Goal: Navigation & Orientation: Find specific page/section

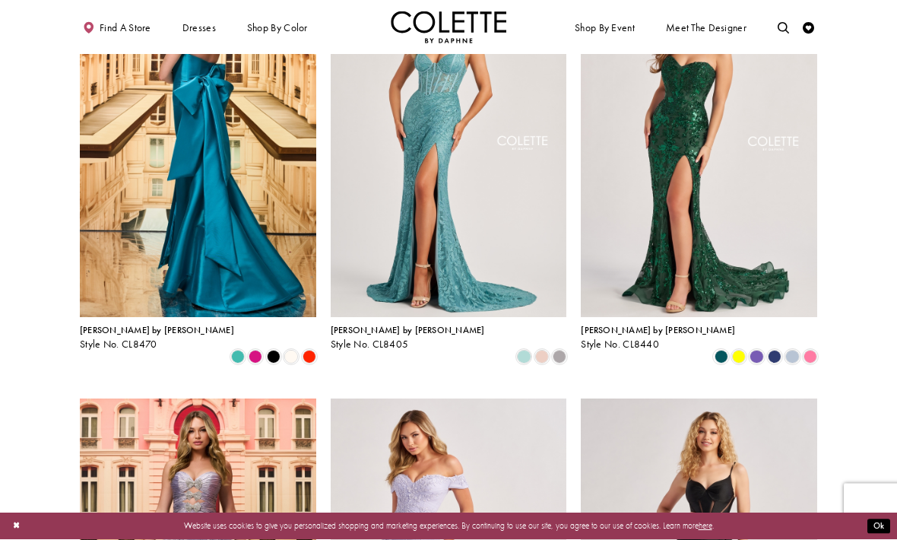
scroll to position [150, 0]
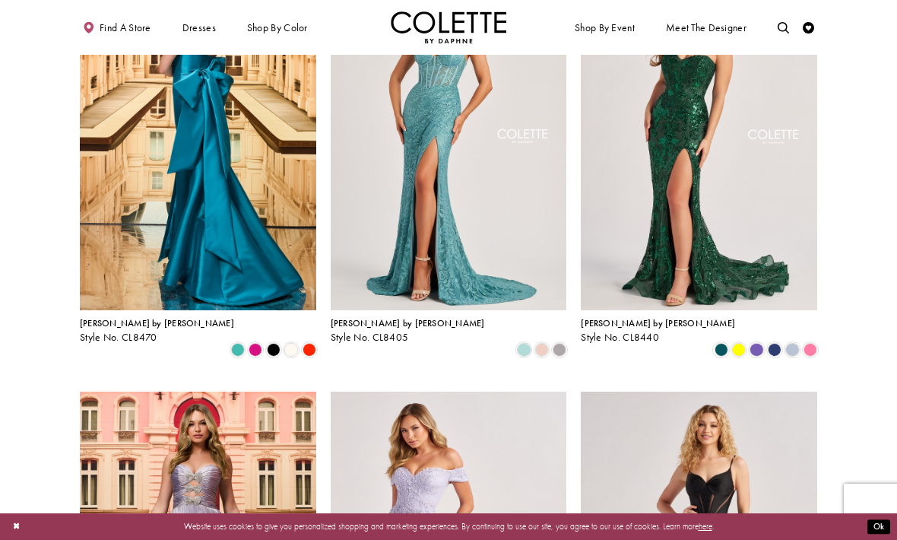
click at [751, 343] on span "Product List" at bounding box center [756, 350] width 14 height 14
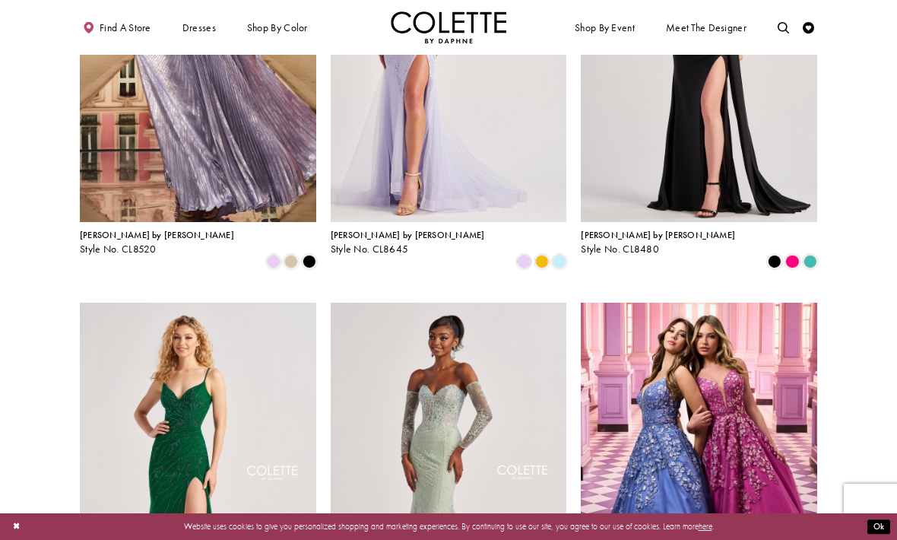
scroll to position [664, 0]
click at [785, 254] on span "Product List" at bounding box center [792, 261] width 14 height 14
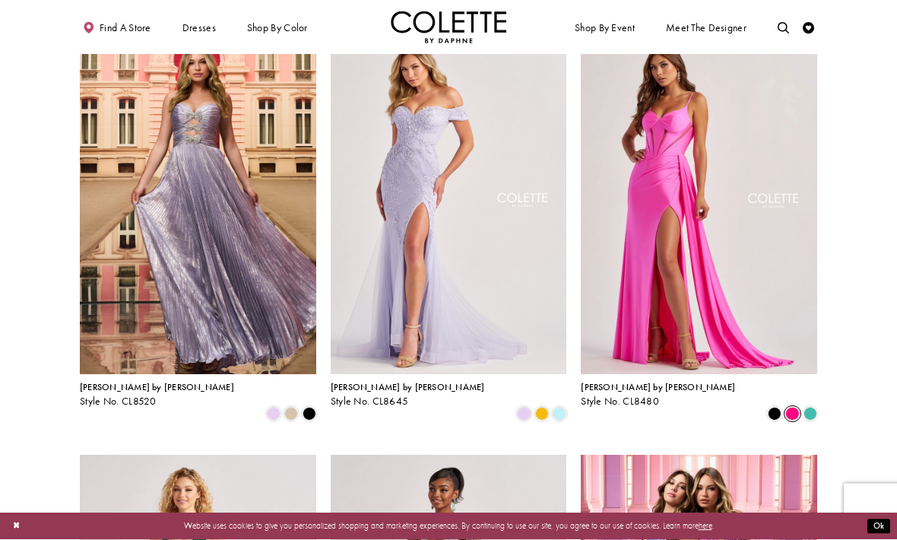
scroll to position [508, 0]
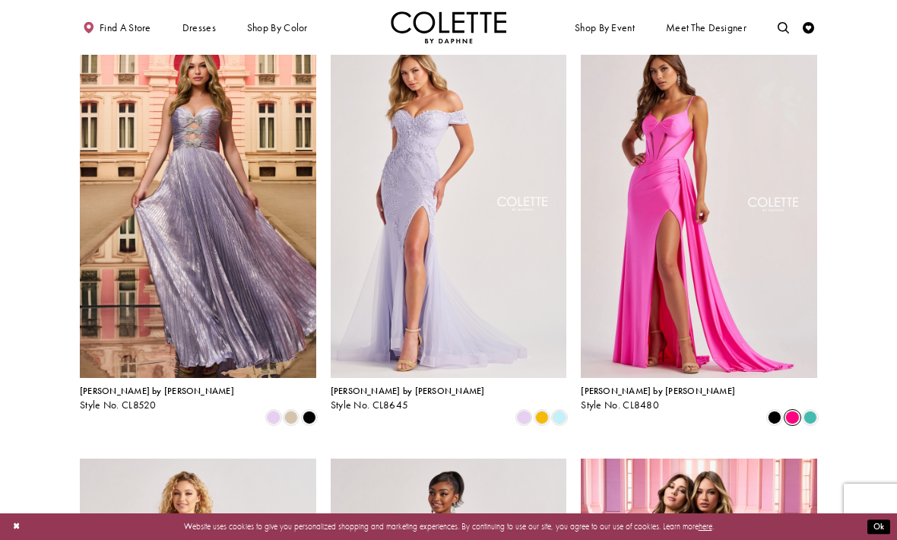
click at [792, 410] on span "Product List" at bounding box center [792, 417] width 14 height 14
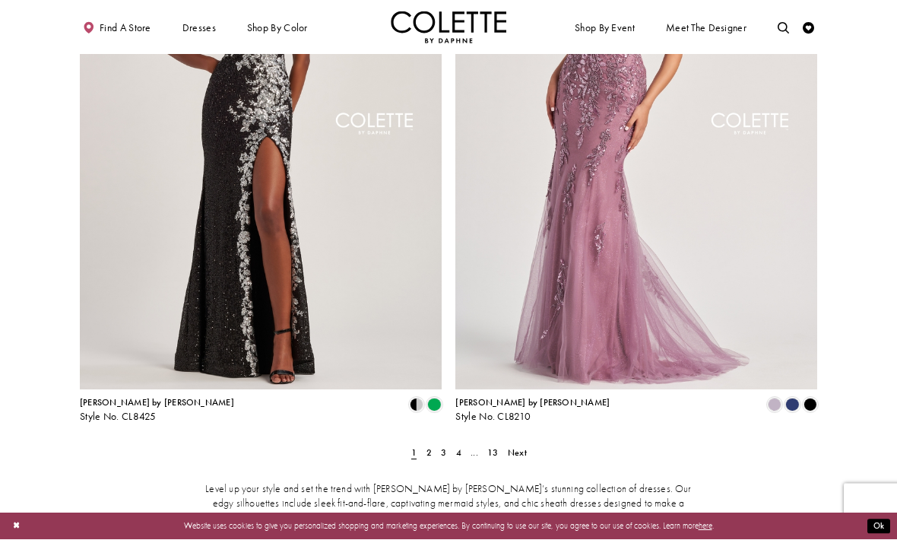
scroll to position [1953, 0]
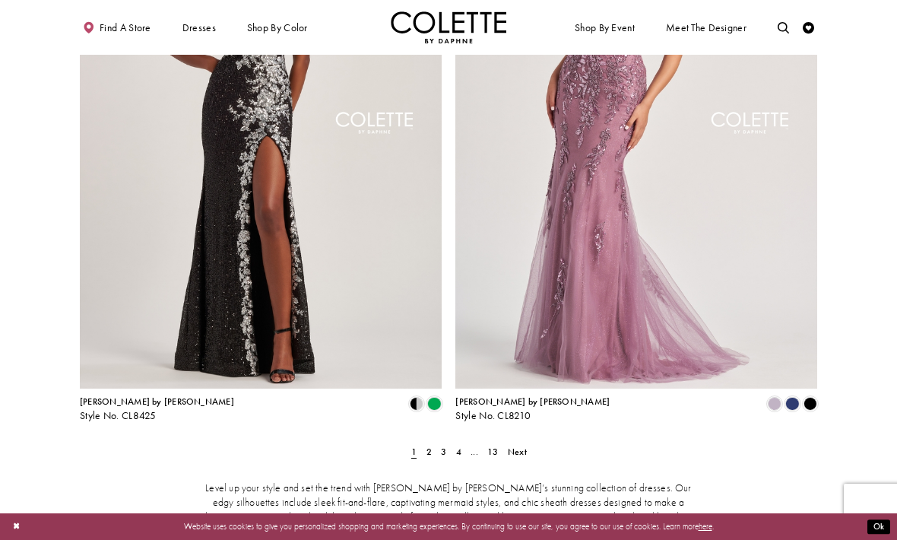
click at [515, 445] on span "Next" at bounding box center [517, 451] width 19 height 12
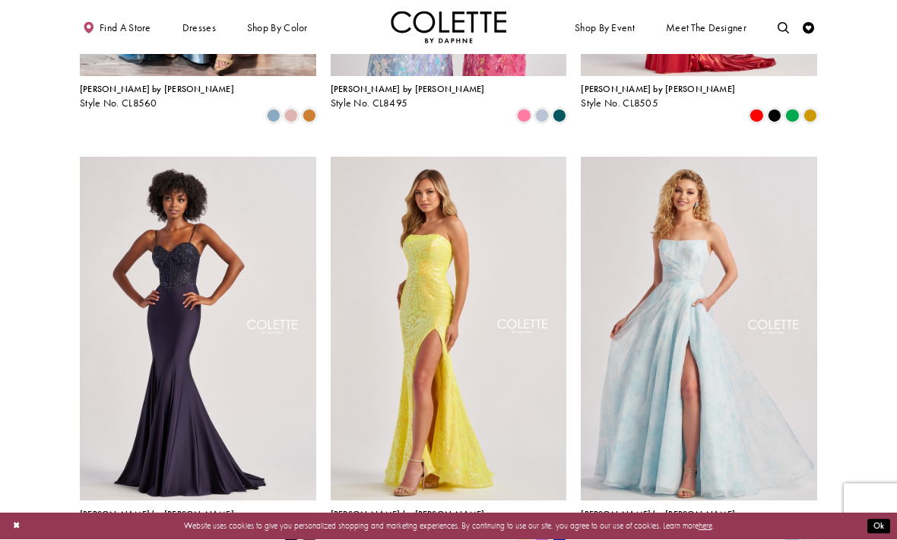
scroll to position [815, 0]
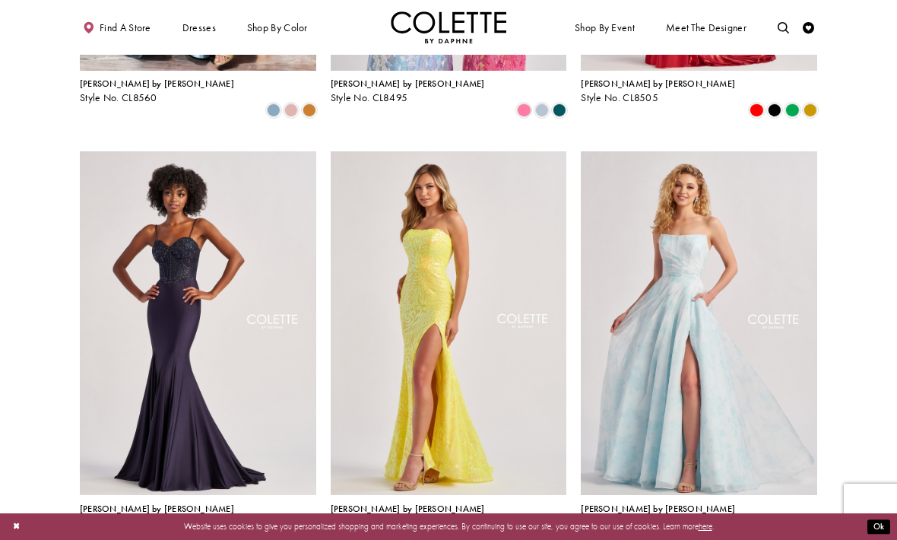
click at [542, 527] on span "Product List" at bounding box center [542, 534] width 14 height 14
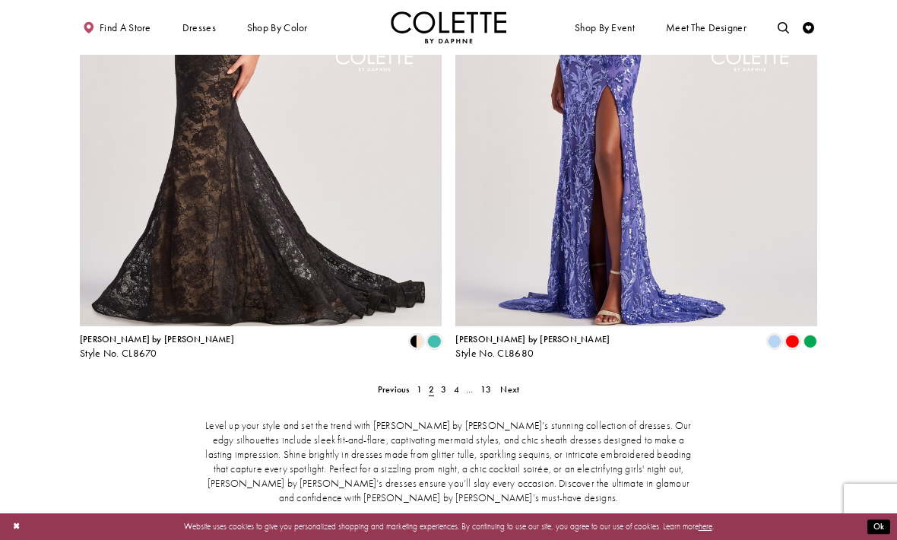
click at [503, 383] on span "Next" at bounding box center [509, 389] width 19 height 12
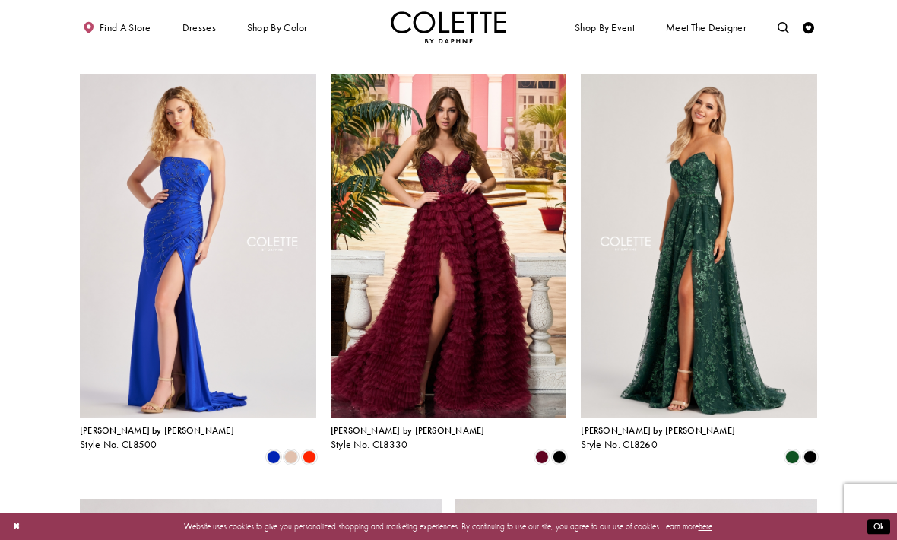
scroll to position [1318, 0]
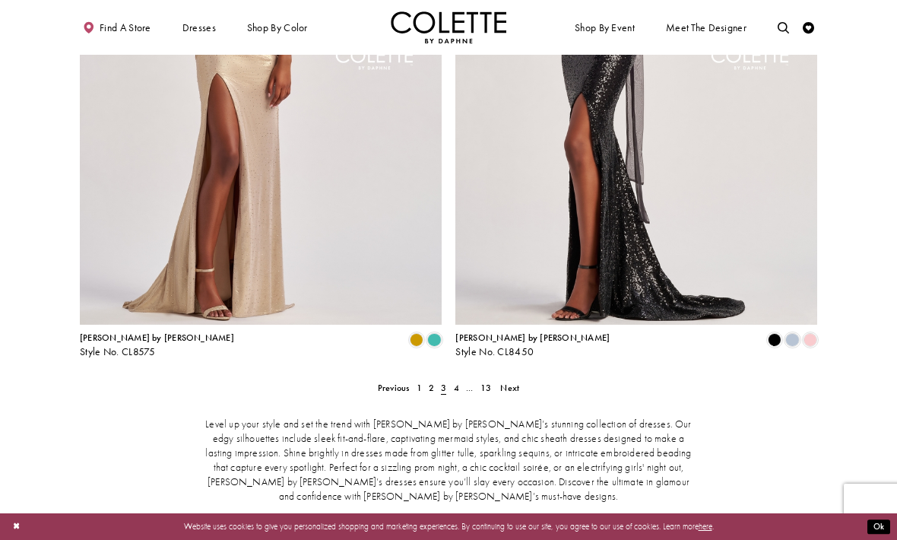
click at [508, 382] on span "Next" at bounding box center [509, 388] width 19 height 12
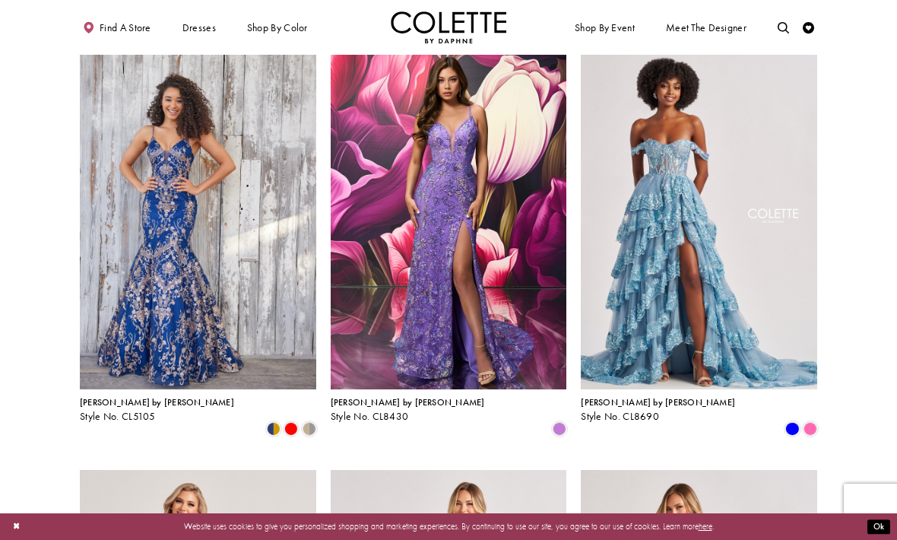
scroll to position [498, 0]
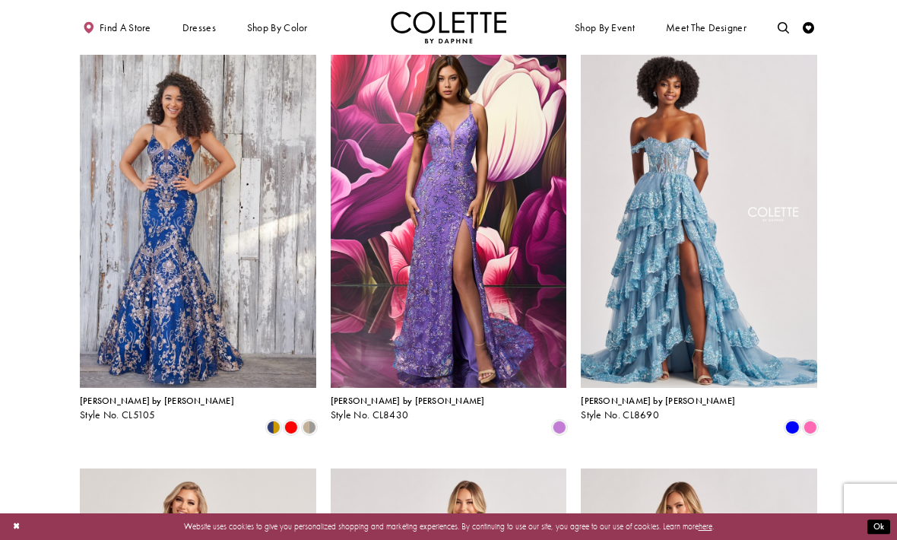
click at [807, 420] on span "Product List" at bounding box center [810, 427] width 14 height 14
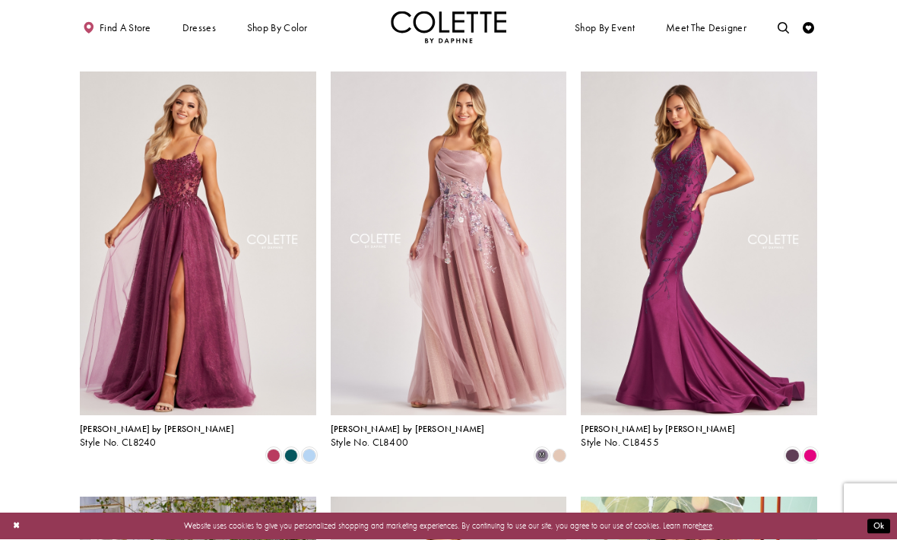
scroll to position [914, 0]
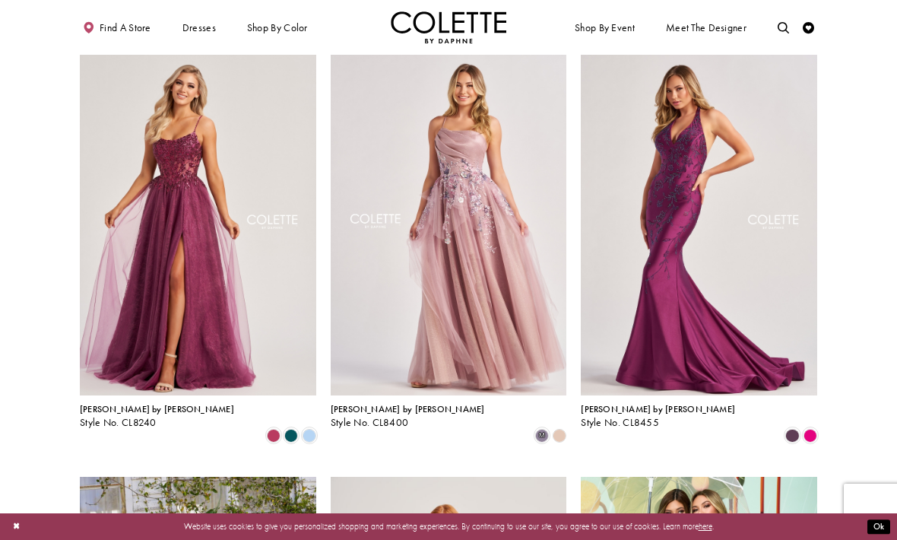
click at [290, 428] on span "Product List" at bounding box center [291, 435] width 14 height 14
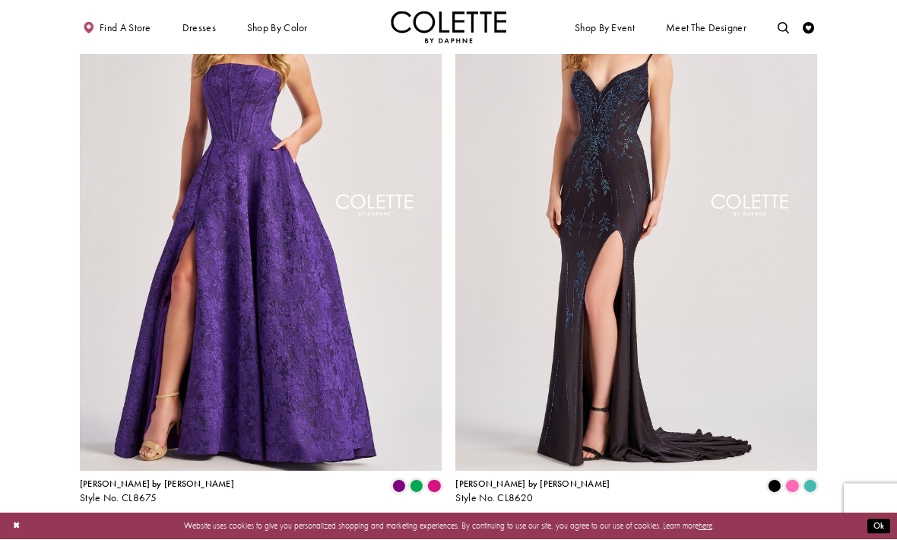
scroll to position [1871, 0]
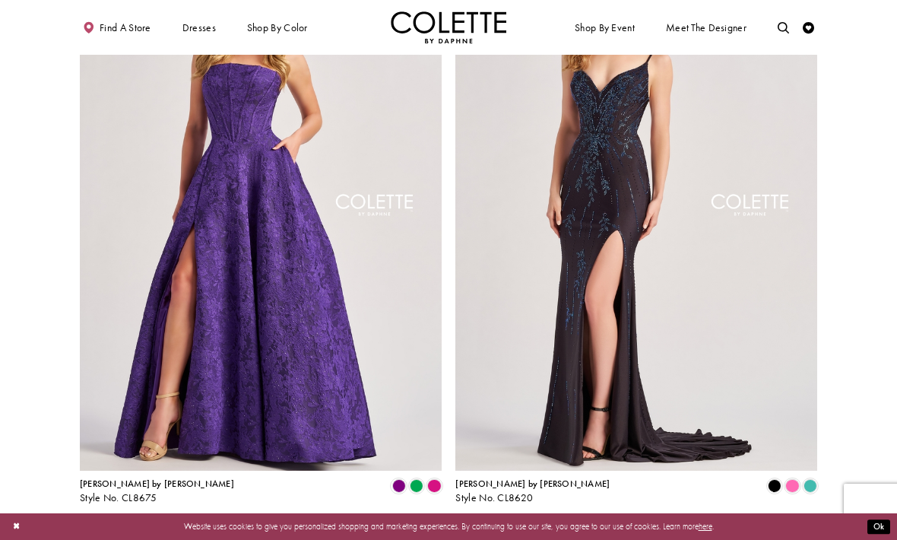
click at [429, 479] on span "Product List" at bounding box center [434, 486] width 14 height 14
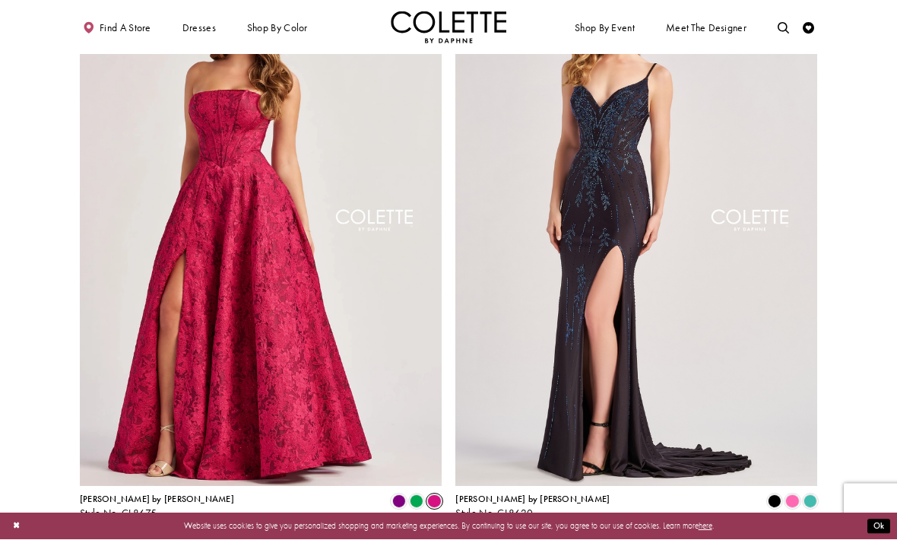
scroll to position [1858, 0]
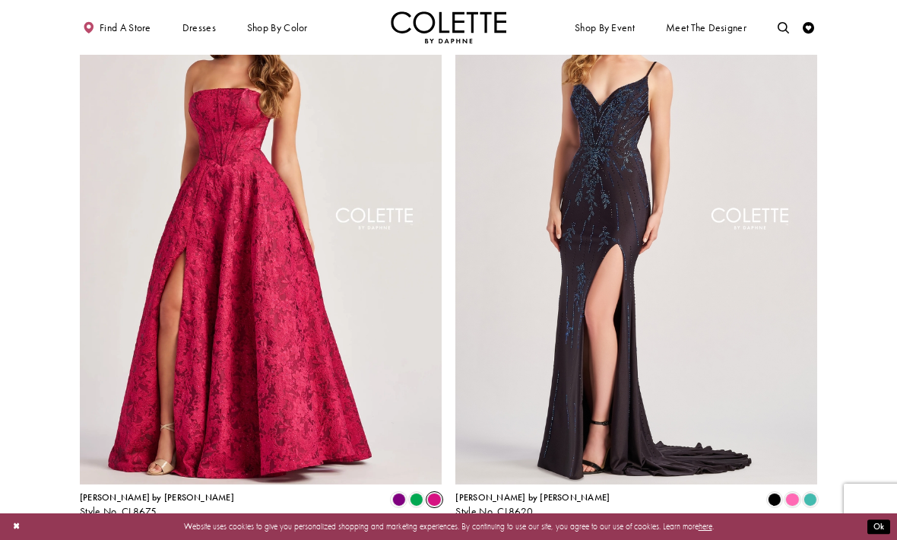
click at [512, 539] on span "Next" at bounding box center [517, 547] width 19 height 12
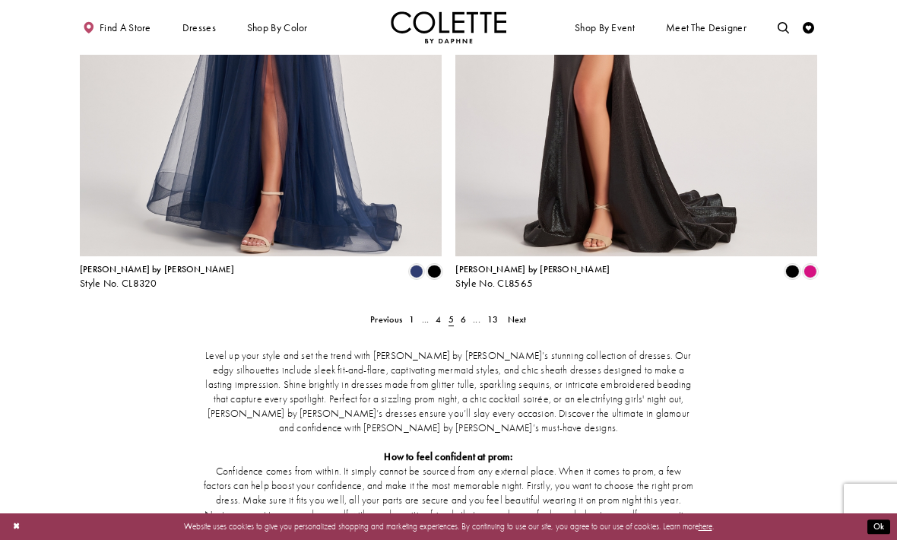
scroll to position [2088, 0]
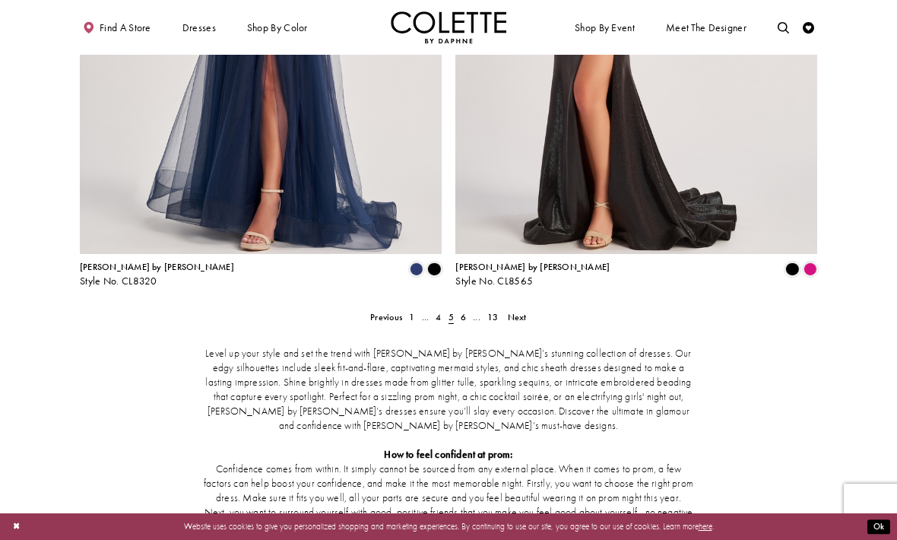
click at [813, 262] on span "Product List" at bounding box center [810, 269] width 14 height 14
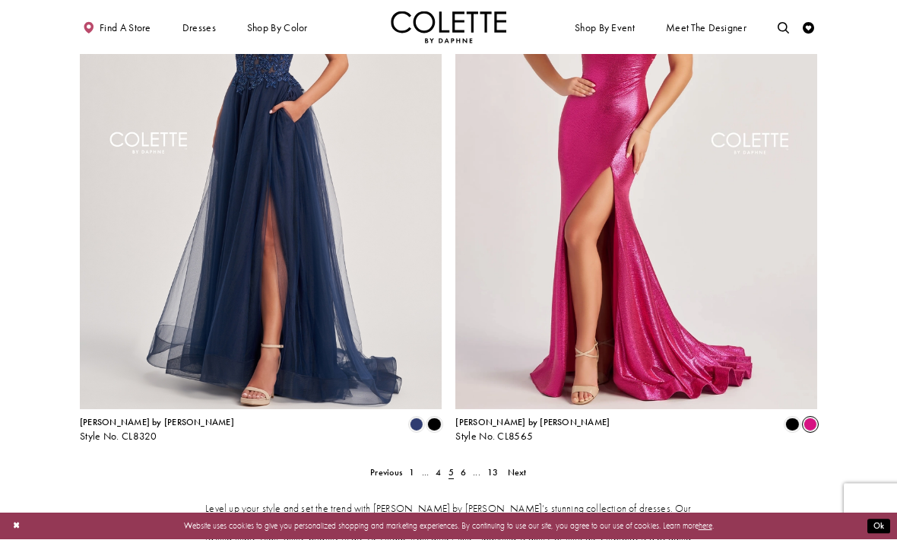
scroll to position [1982, 0]
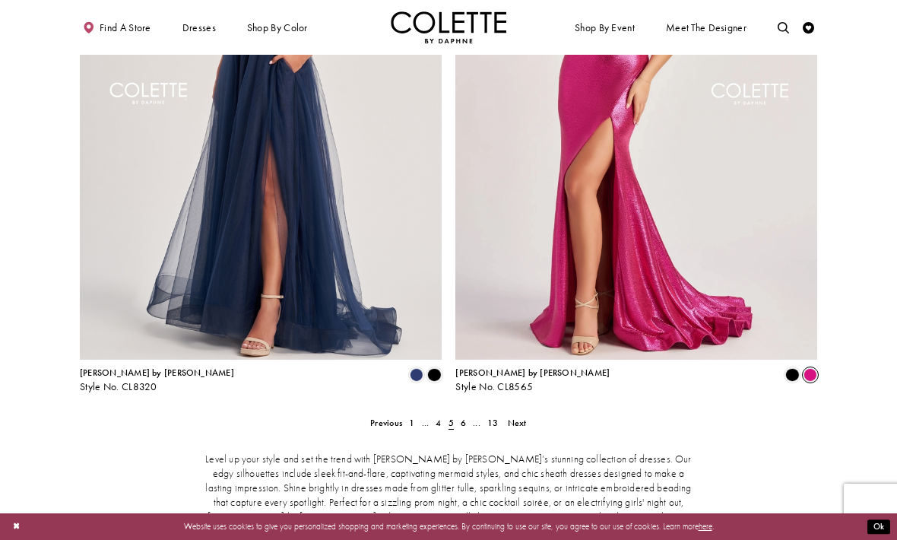
click at [522, 417] on span "Next" at bounding box center [517, 423] width 19 height 12
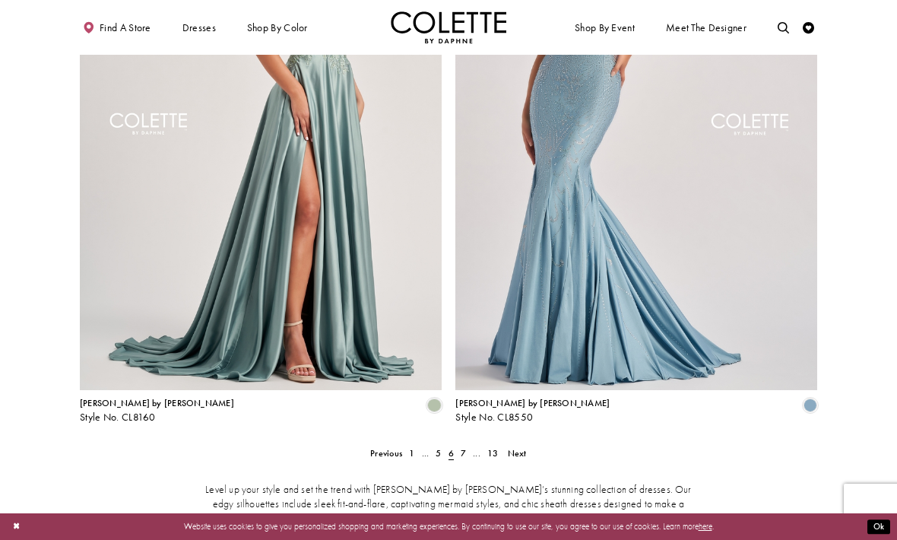
scroll to position [1984, 0]
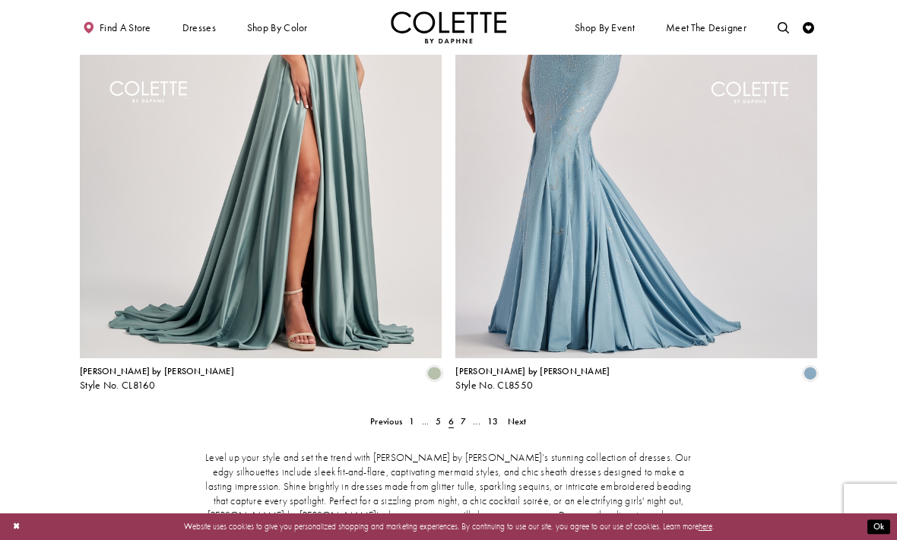
click at [524, 415] on span "Next" at bounding box center [517, 421] width 19 height 12
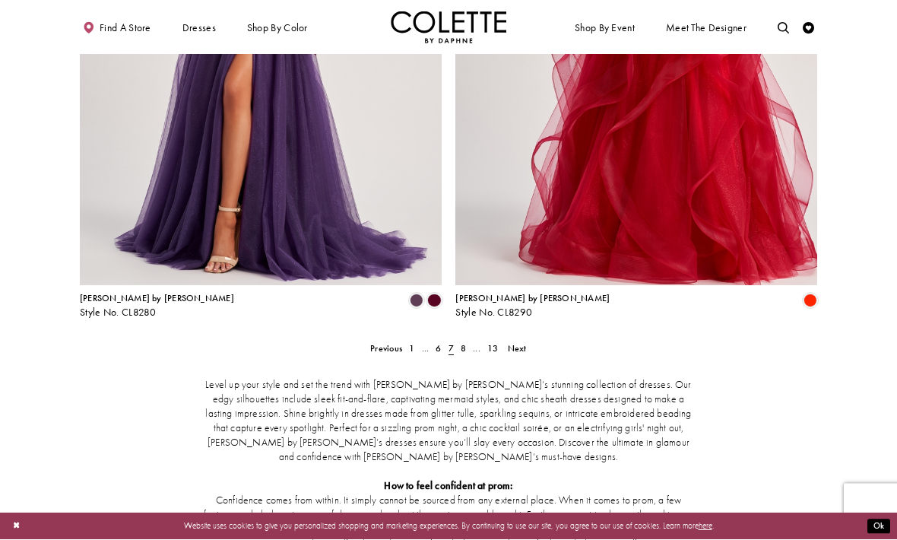
scroll to position [2057, 0]
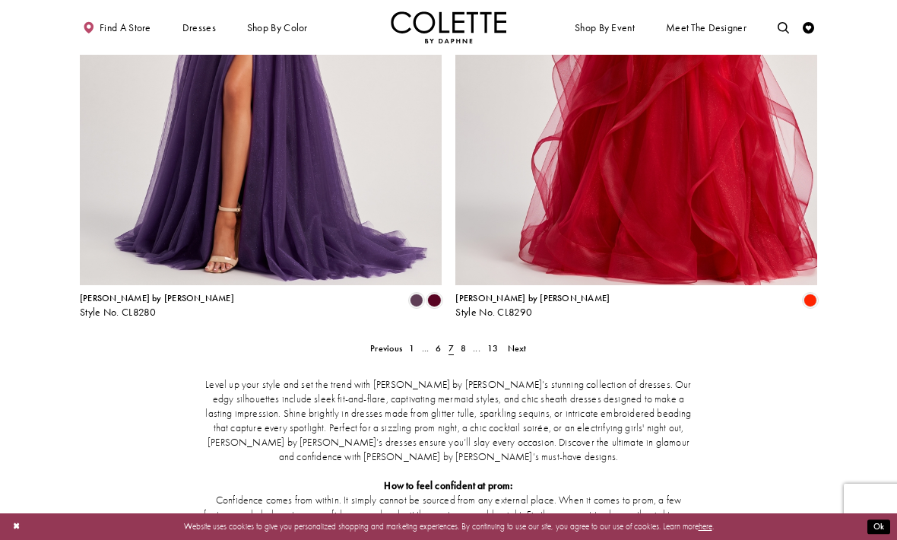
click at [527, 340] on link "Next" at bounding box center [517, 348] width 26 height 17
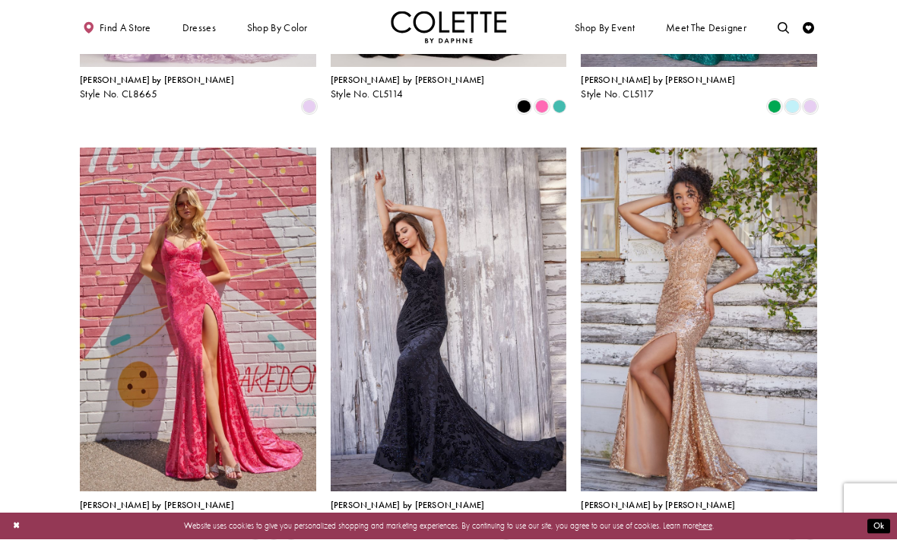
scroll to position [819, 0]
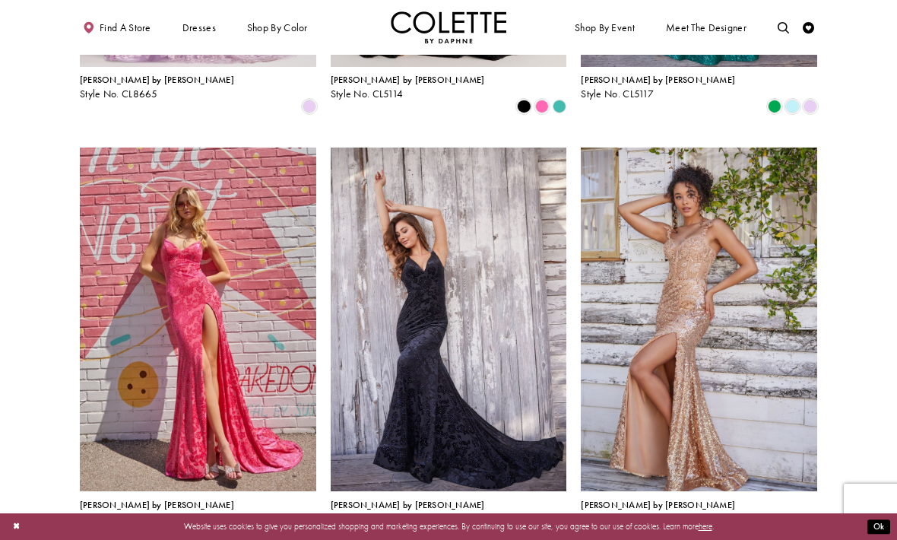
click at [303, 524] on icon "Product List" at bounding box center [310, 531] width 14 height 14
click at [298, 524] on span "Product List" at bounding box center [291, 531] width 14 height 14
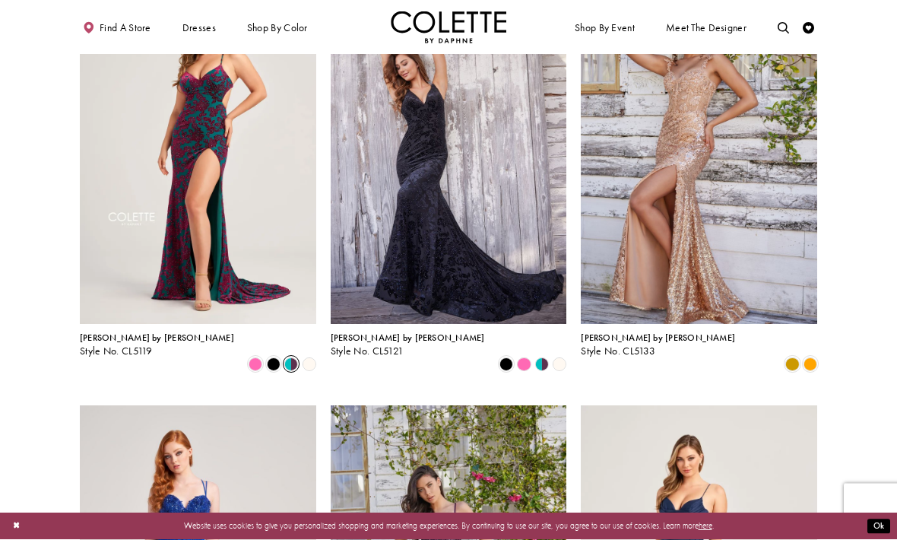
scroll to position [987, 0]
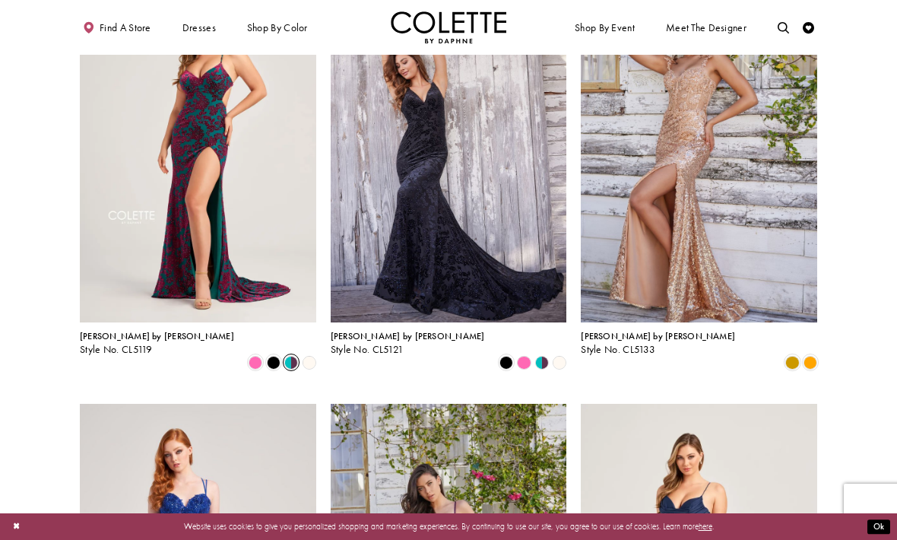
click at [550, 353] on div "Product List" at bounding box center [541, 361] width 17 height 17
click at [527, 353] on polygon "Product List" at bounding box center [523, 361] width 17 height 17
click at [535, 355] on icon "Product List" at bounding box center [542, 362] width 14 height 14
click at [531, 355] on icon "Product List" at bounding box center [524, 362] width 14 height 14
click at [544, 353] on polygon "Product List" at bounding box center [546, 361] width 8 height 17
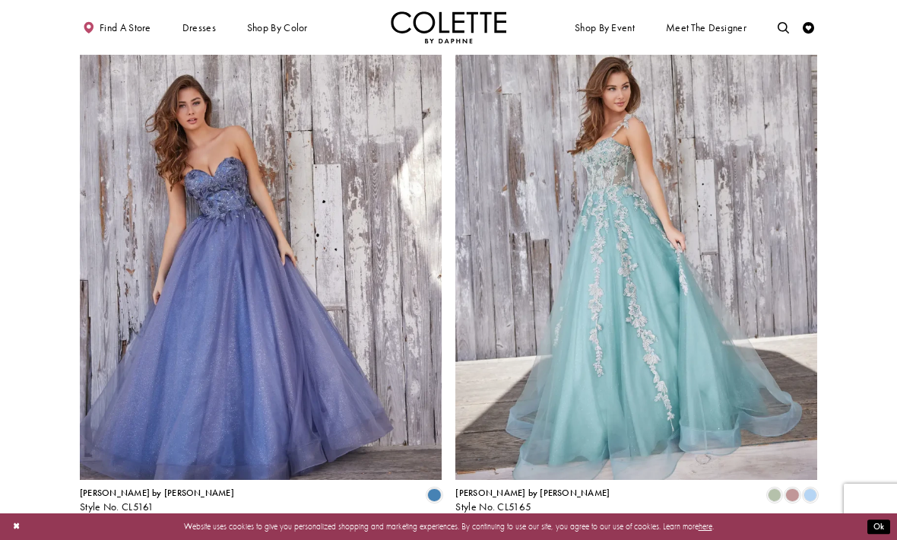
scroll to position [1864, 0]
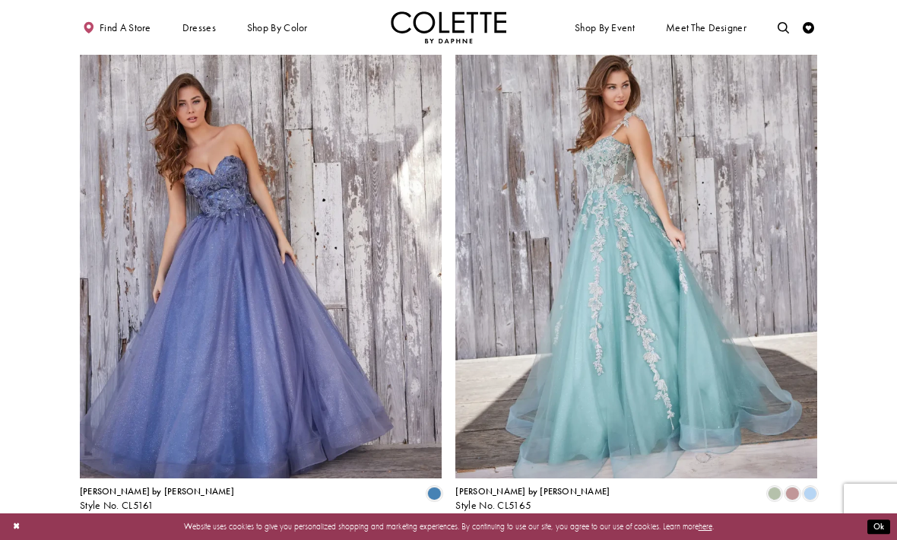
click at [527, 533] on link "Next" at bounding box center [517, 541] width 26 height 17
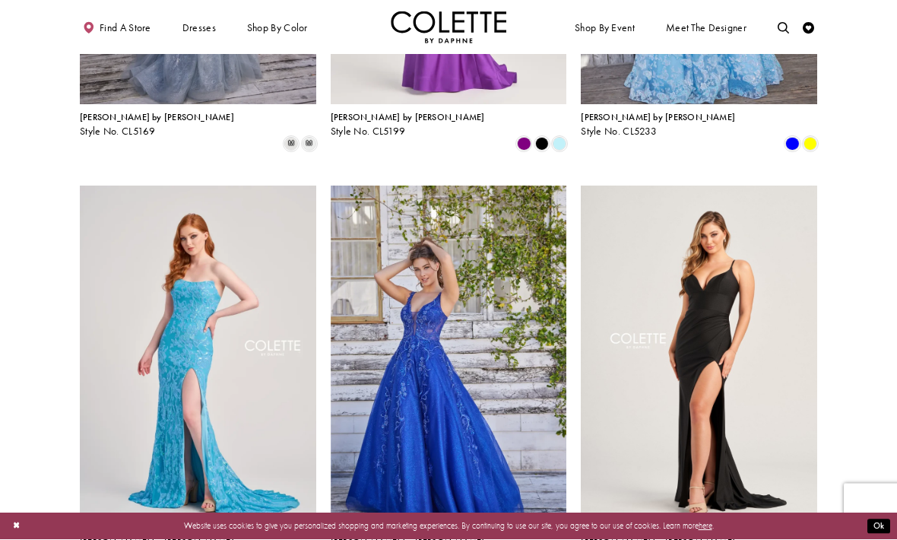
scroll to position [354, 0]
